Goal: Information Seeking & Learning: Learn about a topic

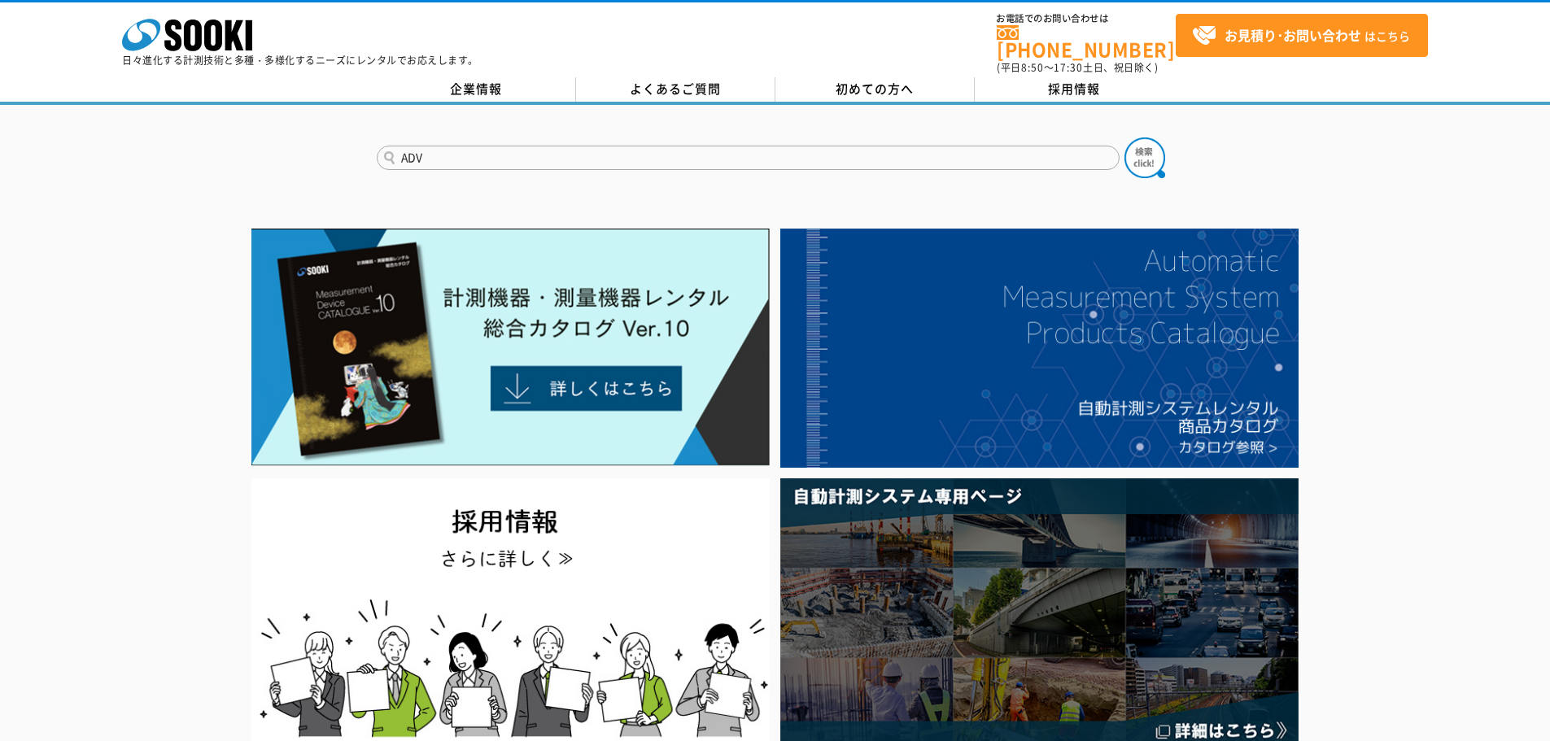
click at [1113, 146] on input "ADV" at bounding box center [748, 158] width 743 height 24
type input "ADV"
click at [1143, 156] on img at bounding box center [1145, 158] width 41 height 41
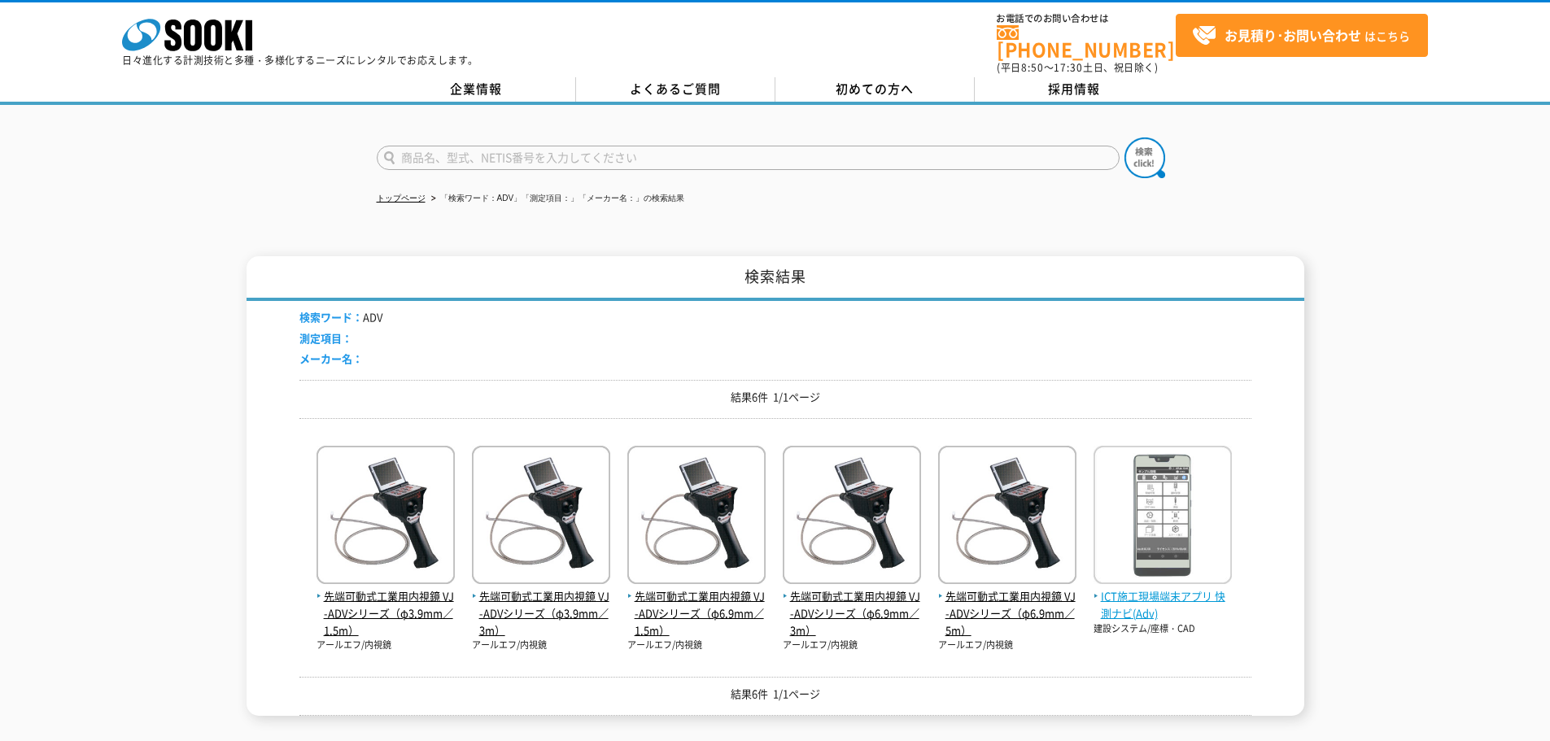
click at [1117, 515] on img at bounding box center [1163, 517] width 138 height 142
click at [1128, 597] on span "ICT施工現場端末アプリ 快測ナビ(Adv)" at bounding box center [1163, 605] width 138 height 34
